Goal: Understand process/instructions

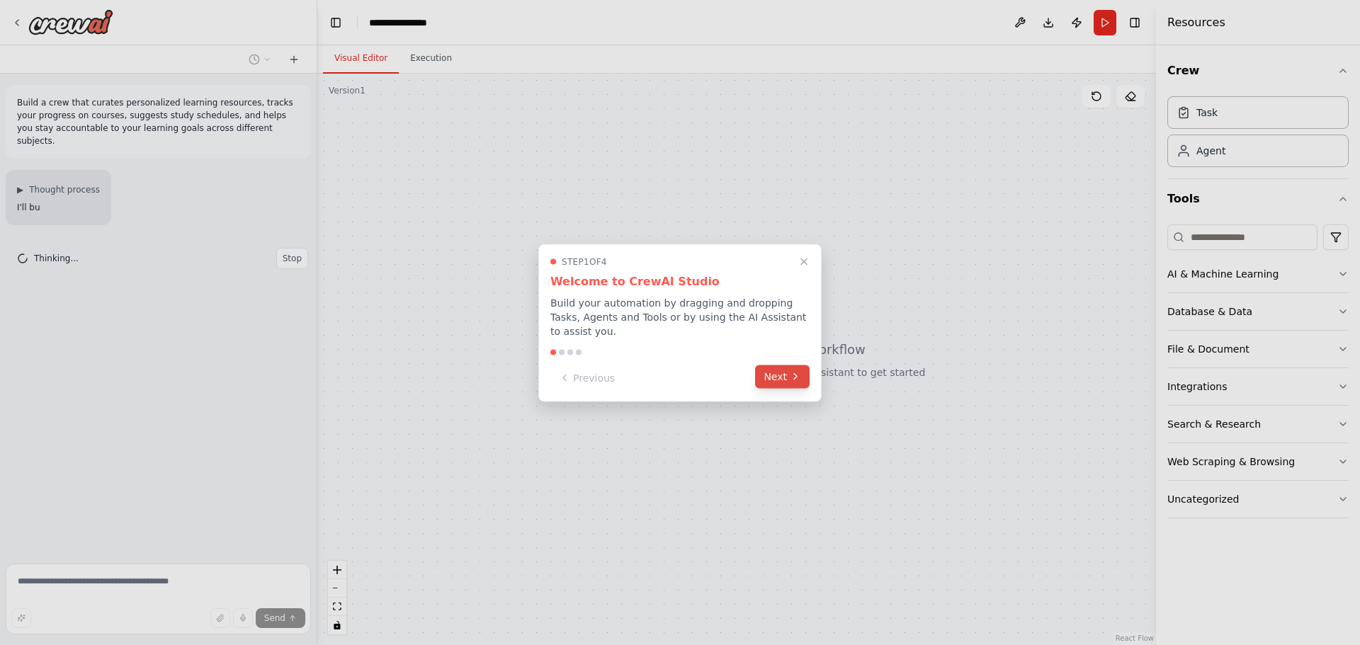
click at [795, 373] on icon at bounding box center [795, 376] width 11 height 11
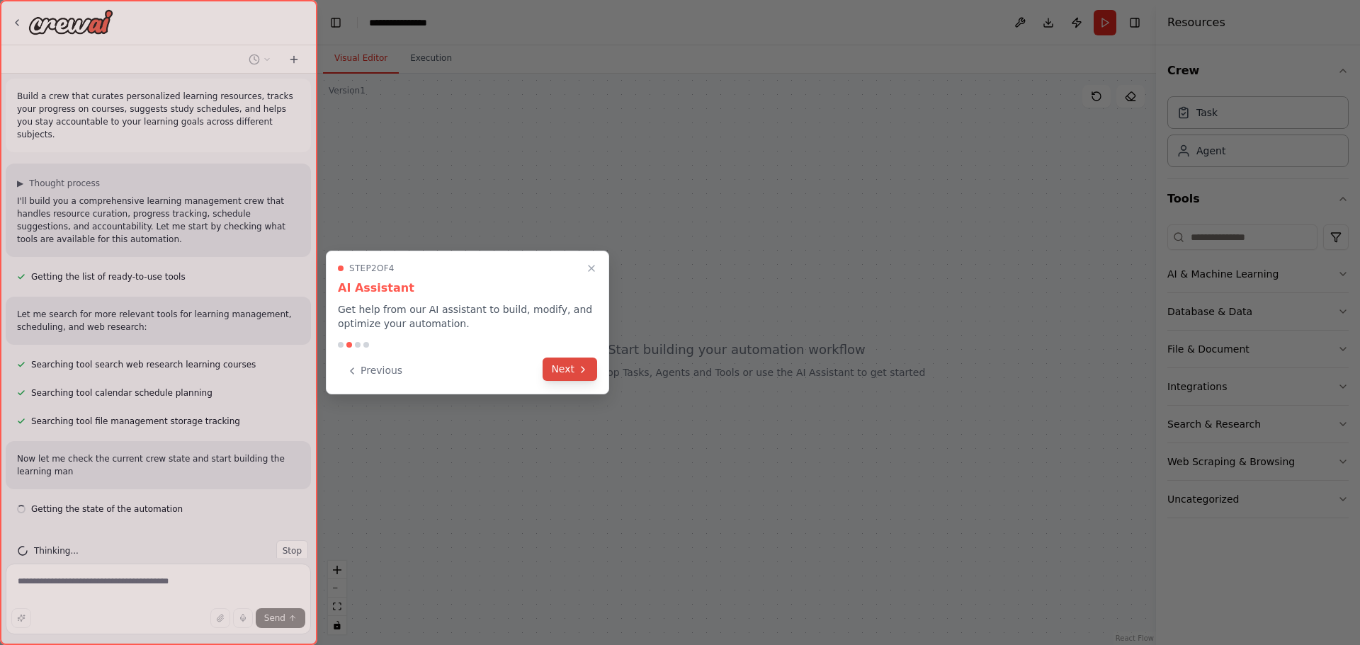
scroll to position [19, 0]
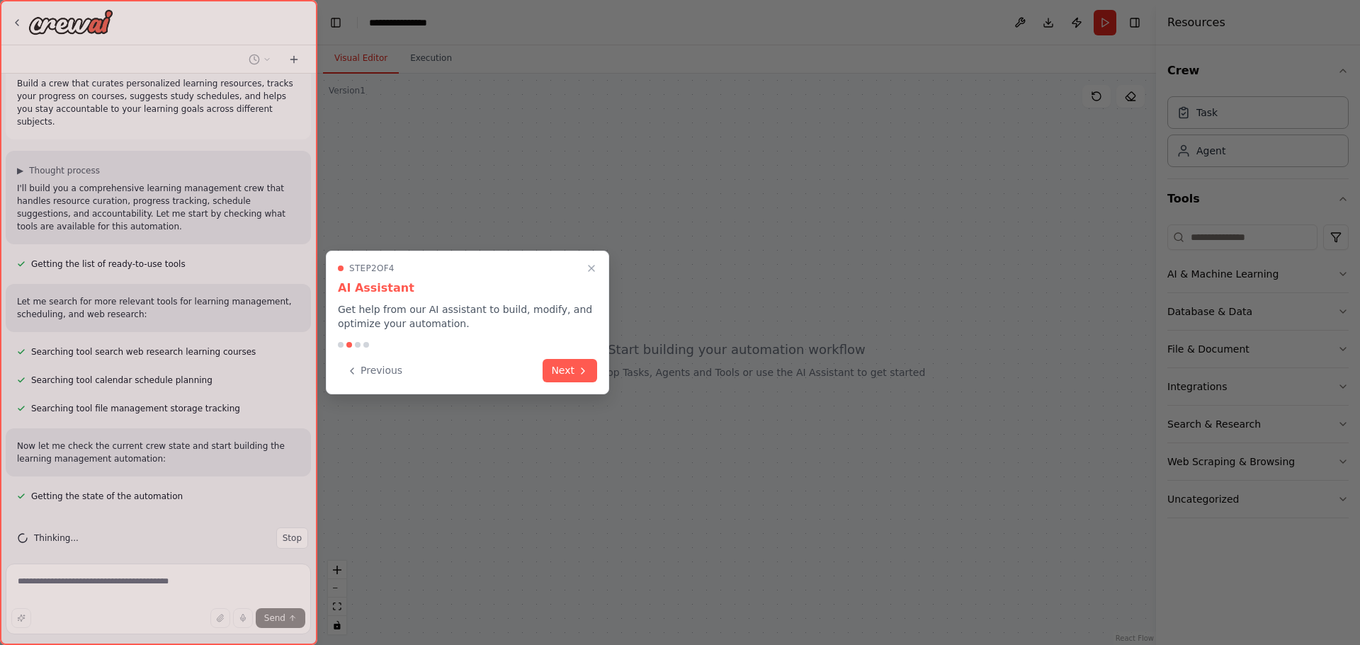
click at [358, 384] on div "Step 2 of 4 AI Assistant Get help from our AI assistant to build, modify, and o…" at bounding box center [467, 323] width 283 height 144
click at [373, 373] on button "Previous" at bounding box center [374, 369] width 73 height 23
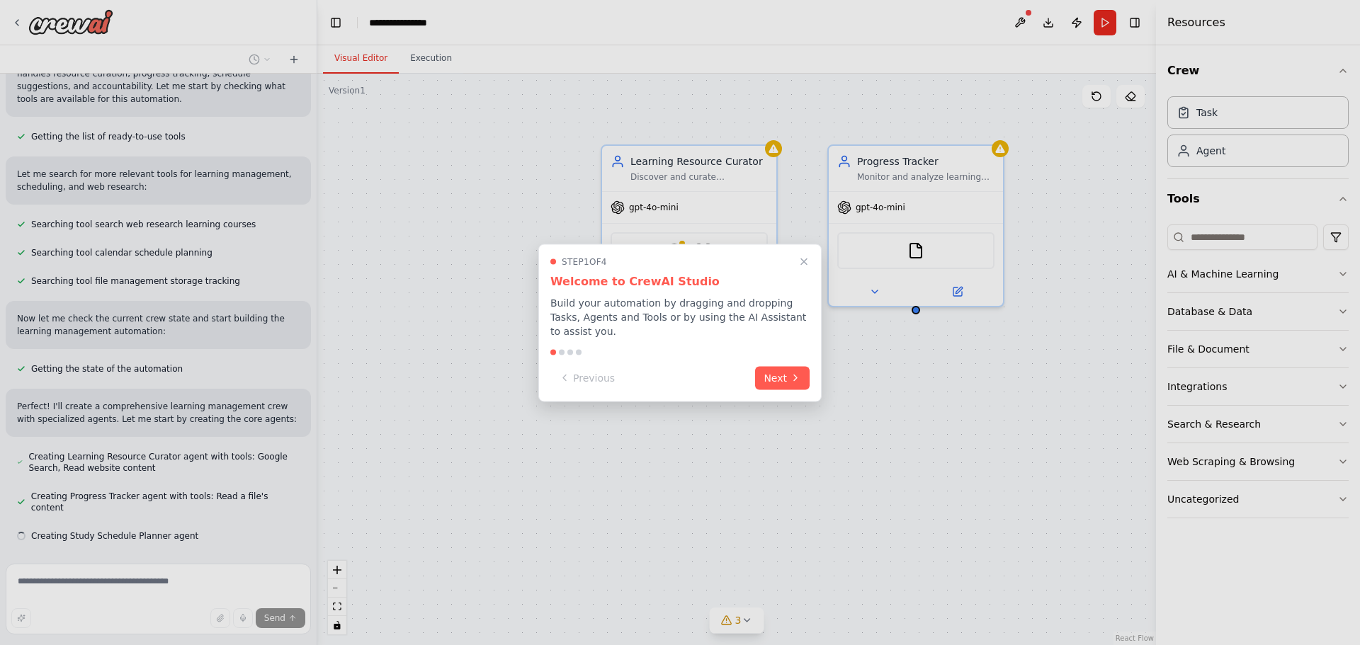
scroll to position [175, 0]
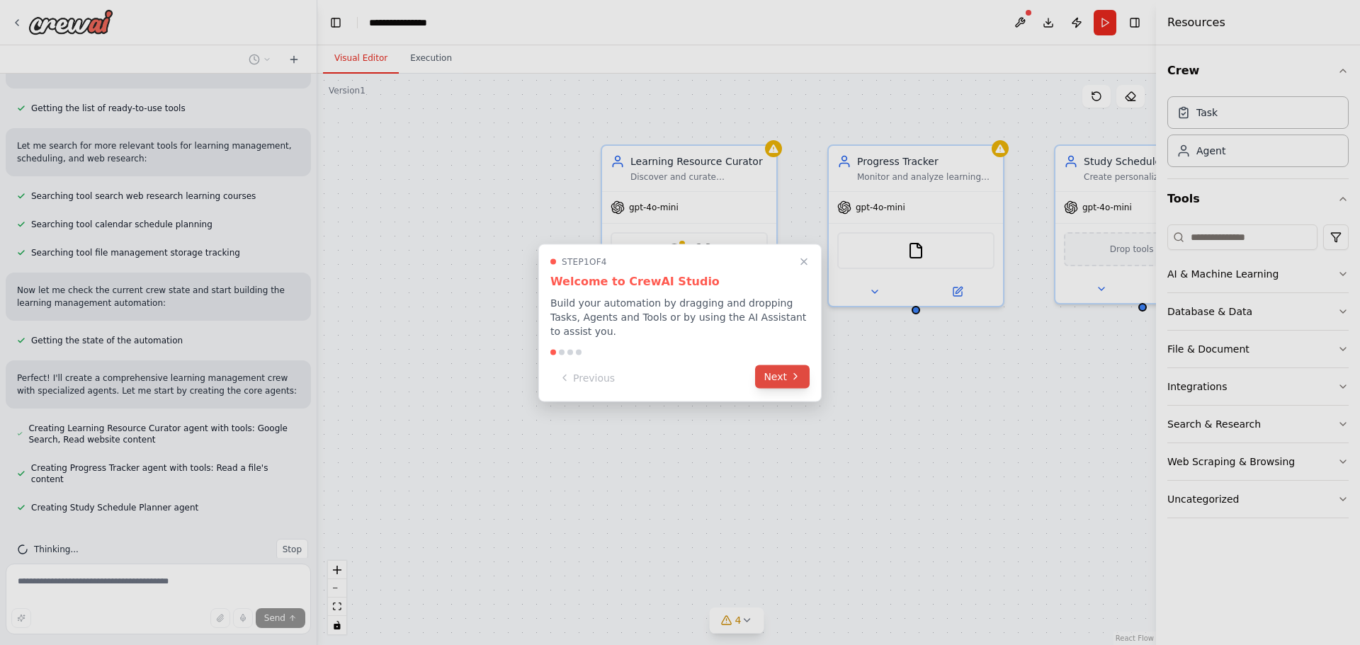
click at [791, 371] on icon at bounding box center [795, 376] width 11 height 11
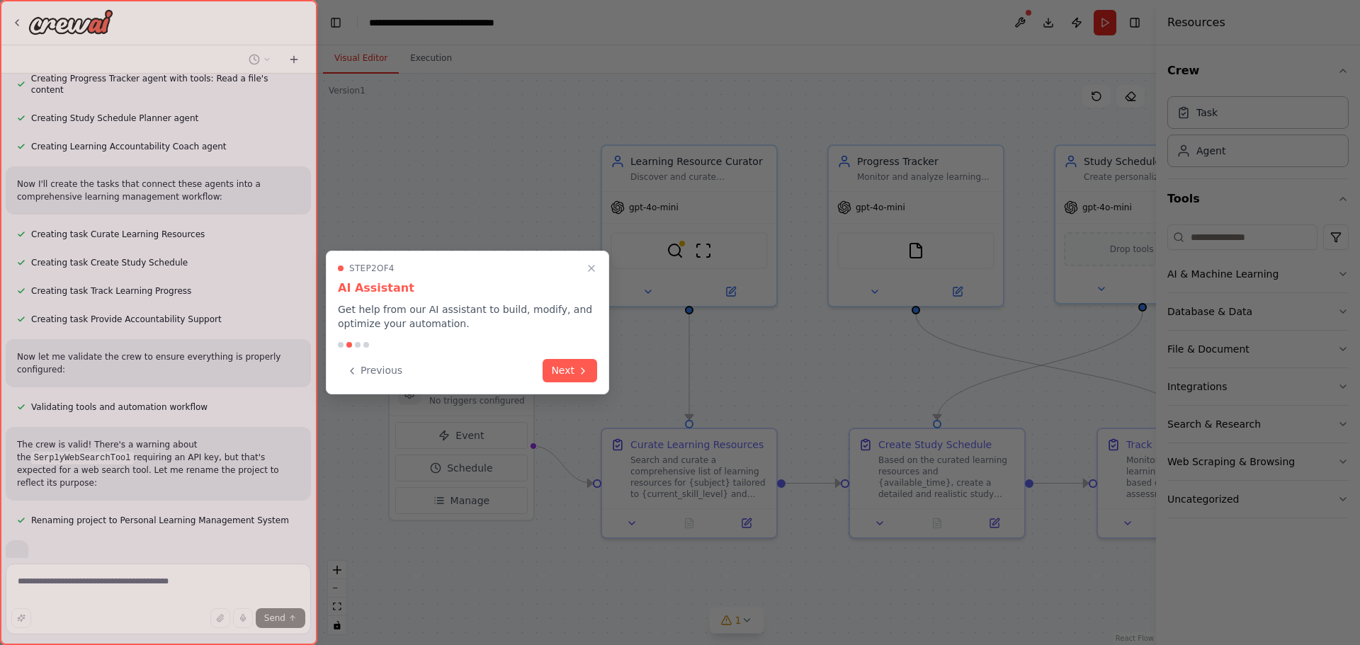
scroll to position [599, 0]
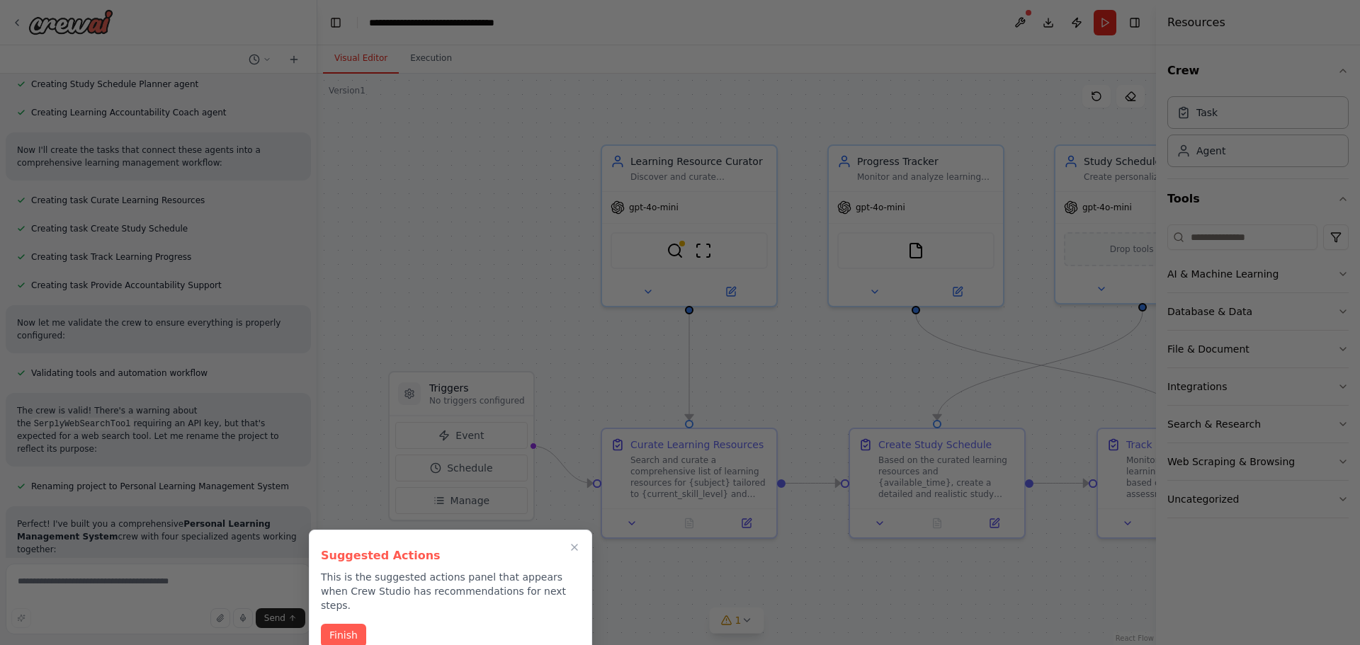
click at [339, 608] on div "Suggested Actions This is the suggested actions panel that appears when Crew St…" at bounding box center [450, 595] width 283 height 130
click at [349, 623] on button "Finish" at bounding box center [343, 634] width 45 height 23
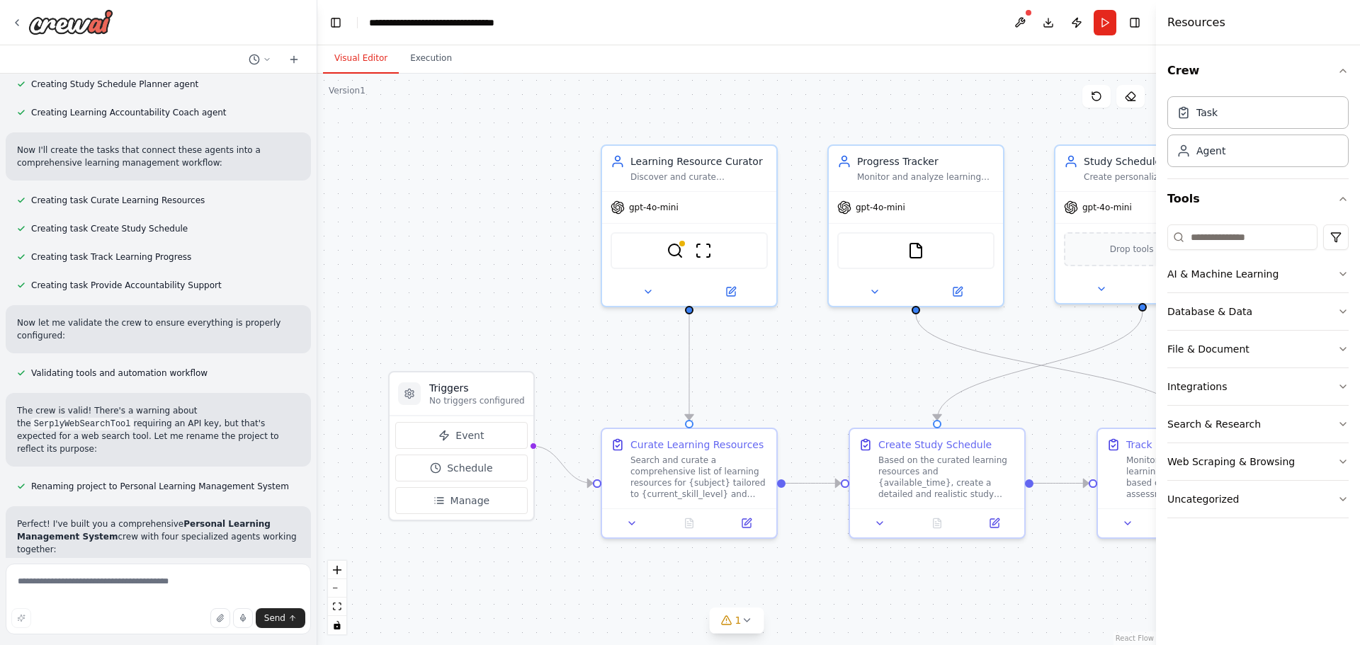
click at [703, 27] on header "**********" at bounding box center [736, 22] width 839 height 45
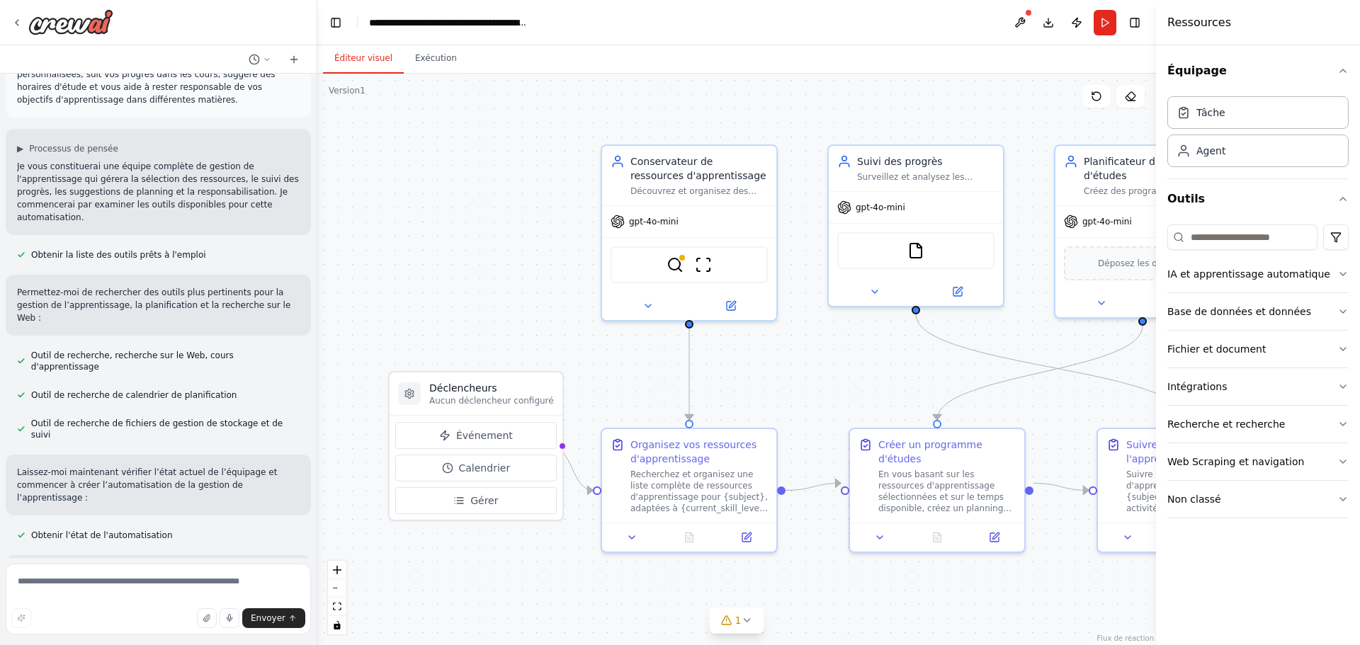
scroll to position [0, 0]
